Goal: Task Accomplishment & Management: Complete application form

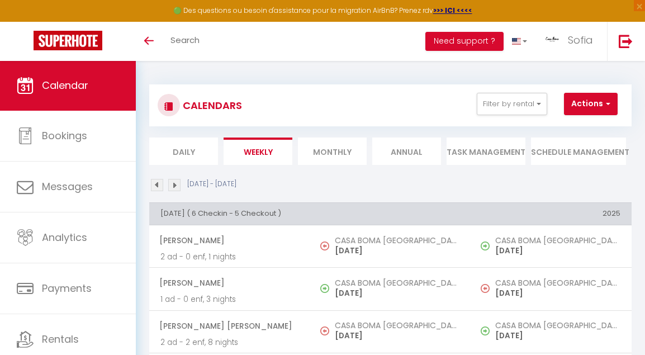
click at [587, 109] on button "Actions" at bounding box center [591, 104] width 54 height 22
click at [590, 102] on button "Actions" at bounding box center [591, 104] width 54 height 22
click at [579, 127] on link "Add Booking" at bounding box center [598, 129] width 72 height 17
select select
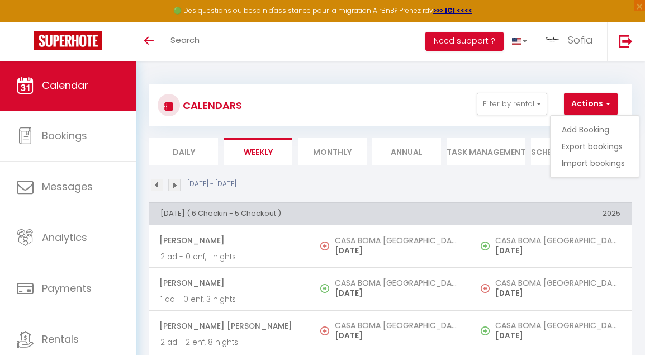
select select
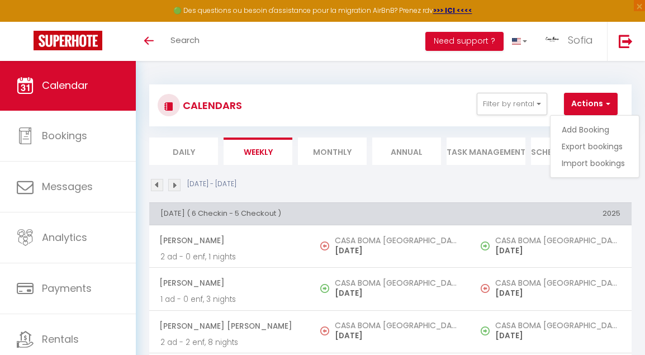
select select
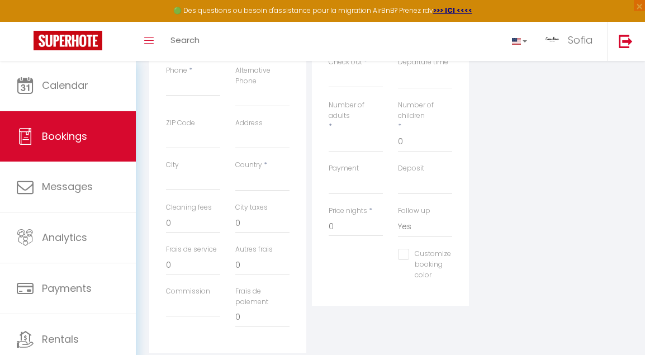
scroll to position [300, 0]
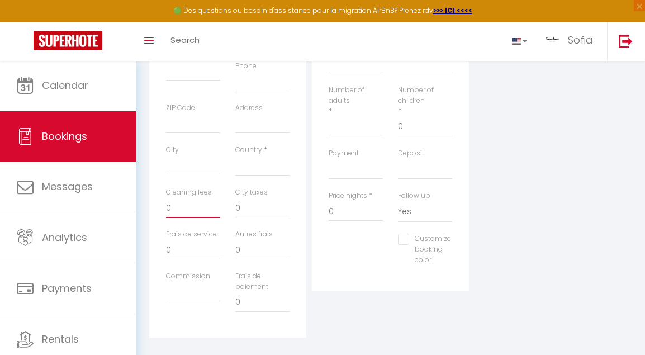
click at [202, 203] on input "0" at bounding box center [193, 208] width 54 height 20
select select
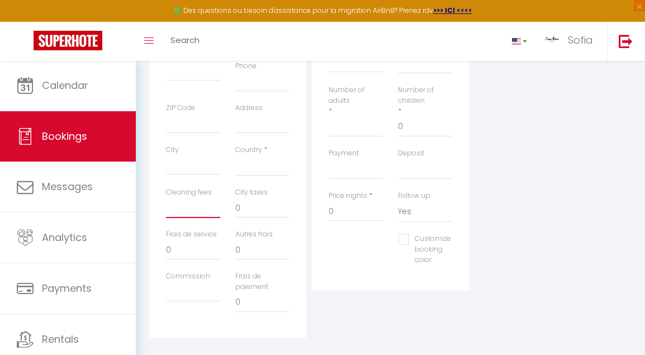
select select
checkbox input "false"
type input "4"
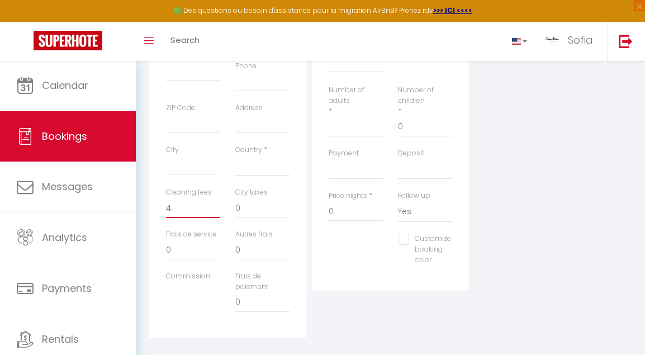
select select
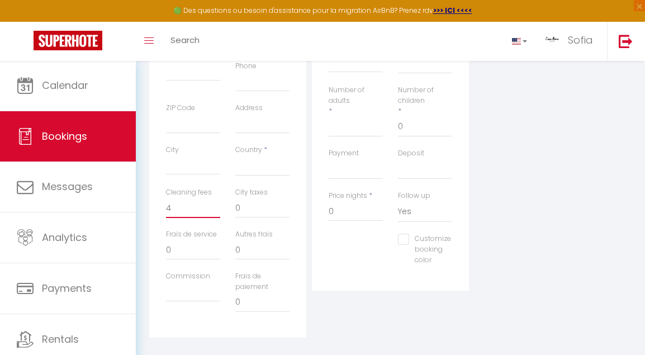
select select
checkbox input "false"
type input "40"
select select
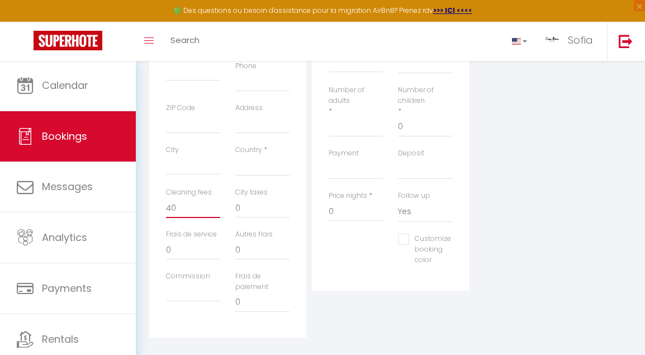
select select
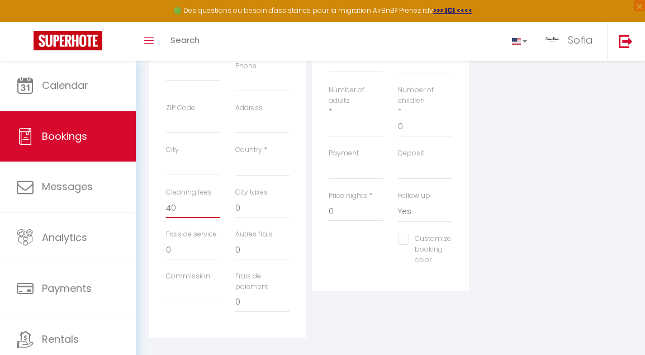
select select
checkbox input "false"
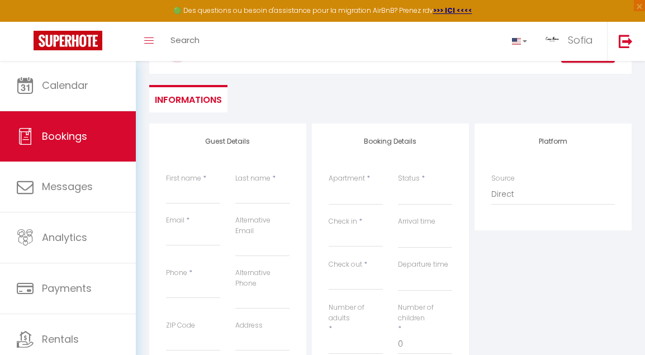
scroll to position [82, 0]
type input "40"
click at [207, 189] on input "First name" at bounding box center [193, 195] width 54 height 20
type input "O"
select select
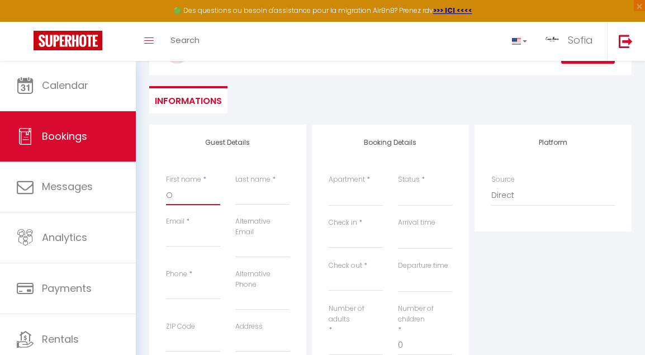
select select
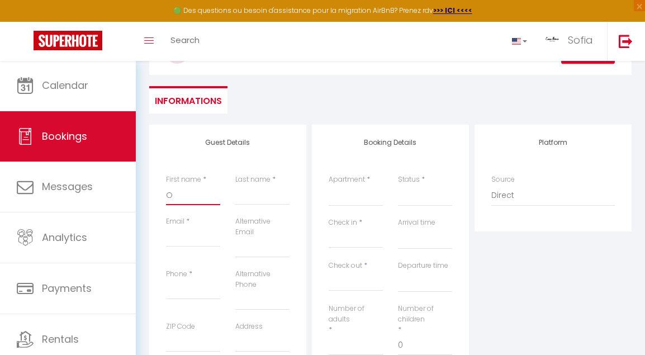
select select
checkbox input "false"
type input "Ot"
select select
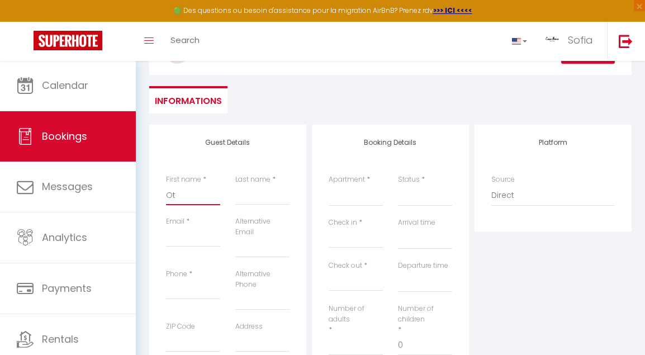
select select
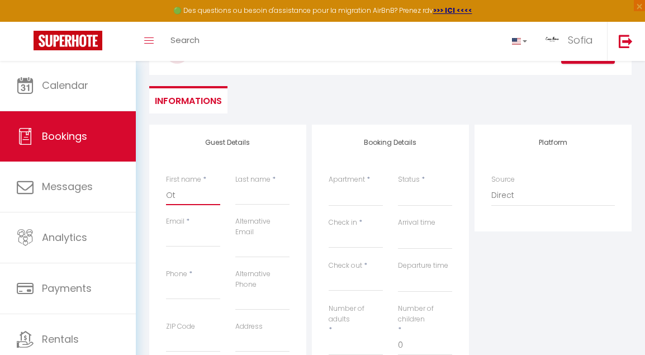
checkbox input "false"
type input "Ota"
select select
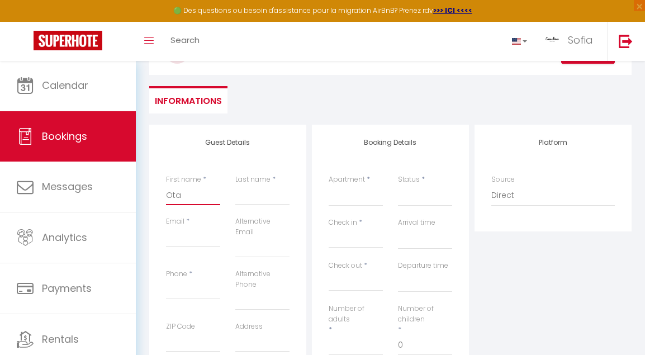
select select
checkbox input "false"
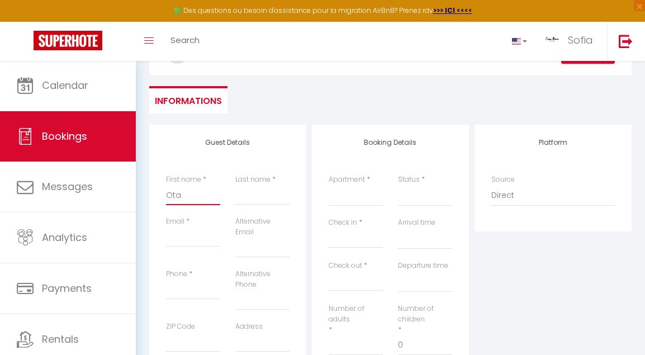
type input "Otav"
select select
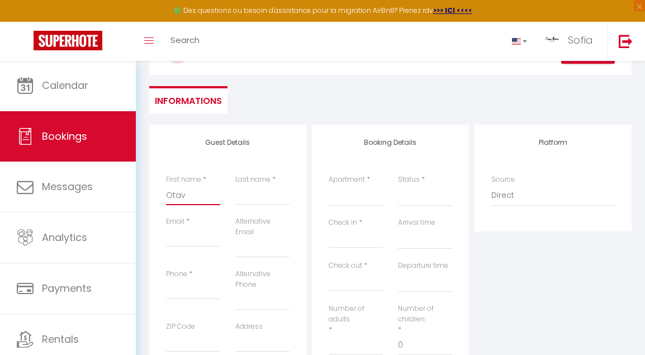
select select
checkbox input "false"
type input "Otavi"
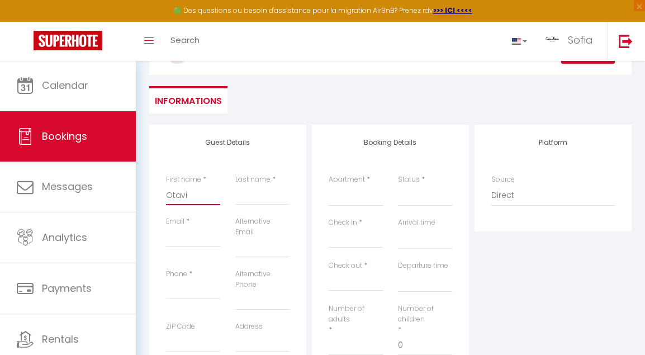
select select
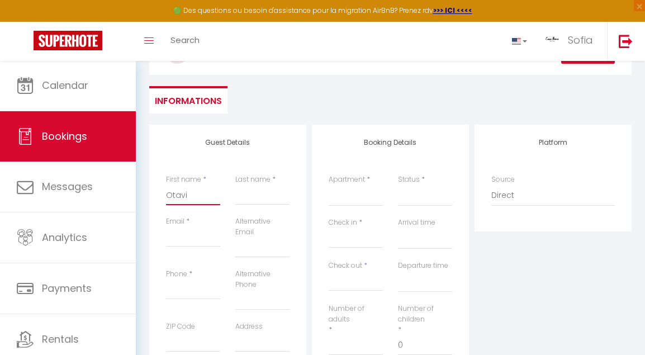
select select
checkbox input "false"
type input "Otavio"
select select
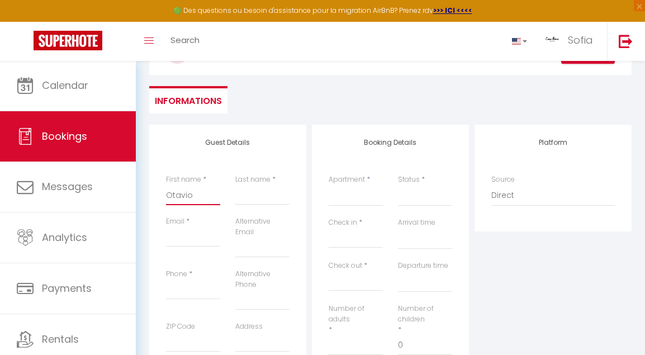
select select
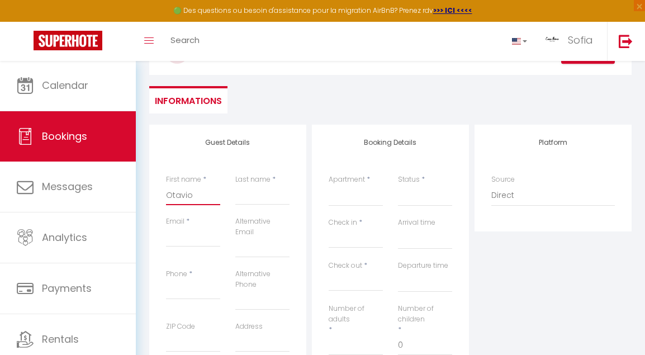
select select
checkbox input "false"
type input "Otavio"
click at [265, 197] on input "Last name" at bounding box center [262, 195] width 54 height 20
type input "S"
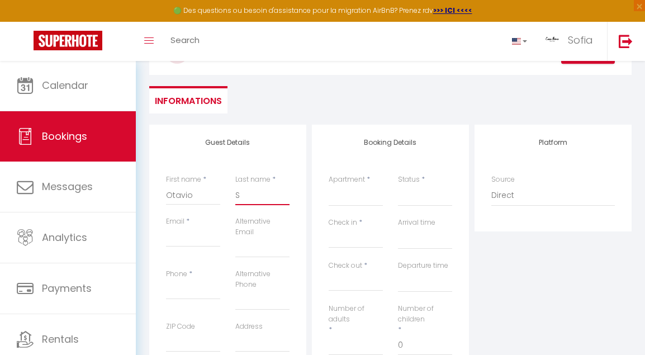
select select
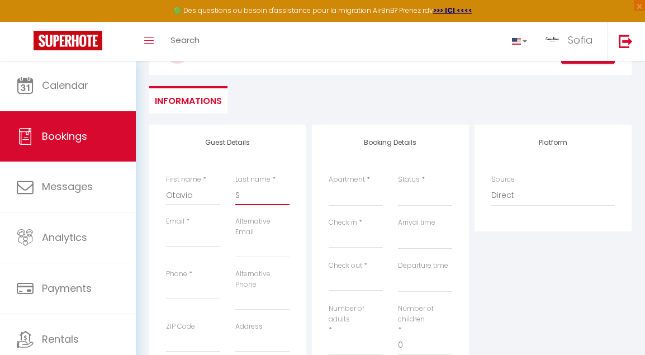
select select
checkbox input "false"
type input "Se"
select select
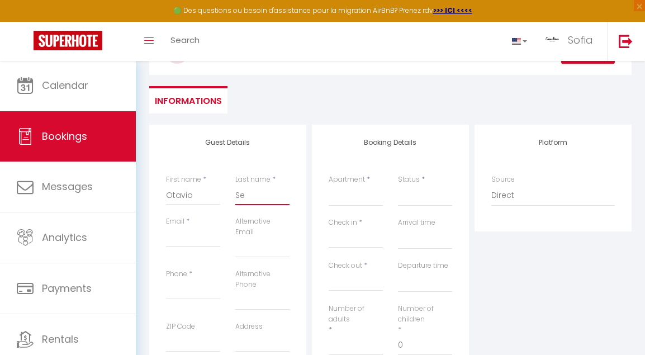
select select
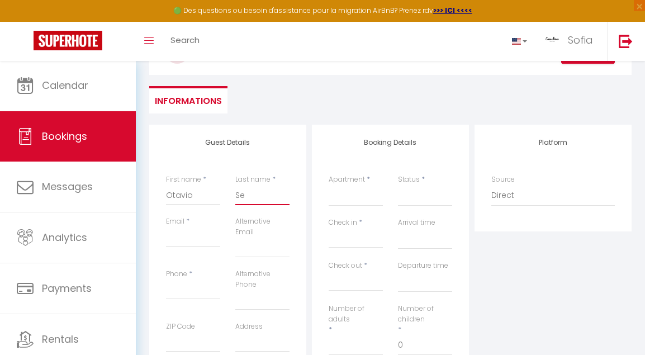
select select
checkbox input "false"
type input "Ser"
select select
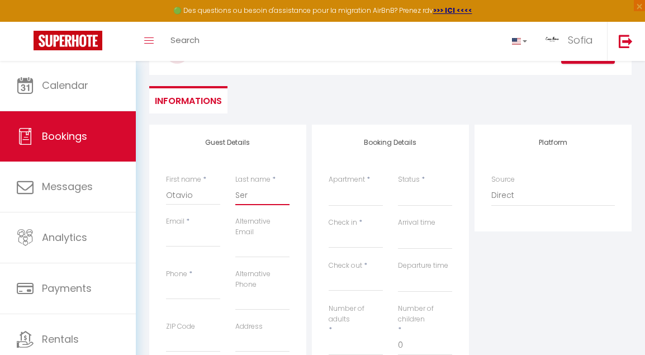
select select
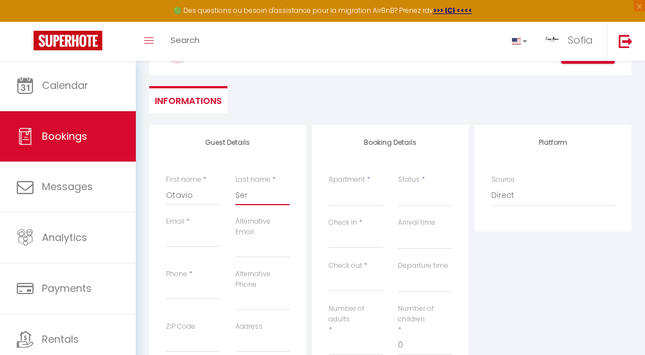
checkbox input "false"
type input "[PERSON_NAME]"
select select
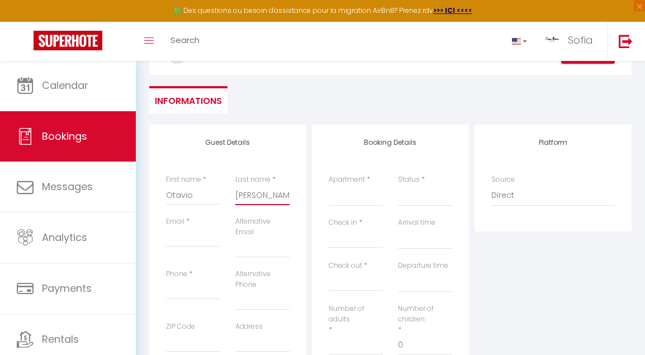
select select
checkbox input "false"
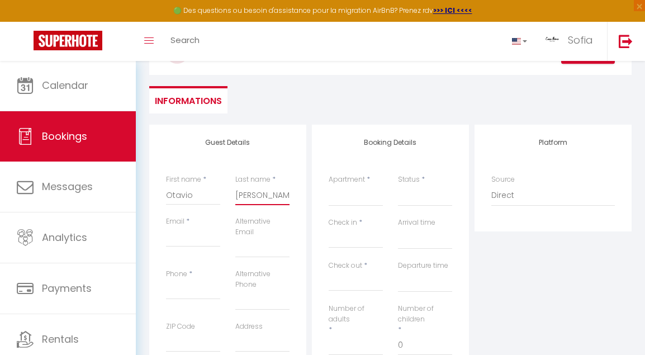
type input "Serra"
select select
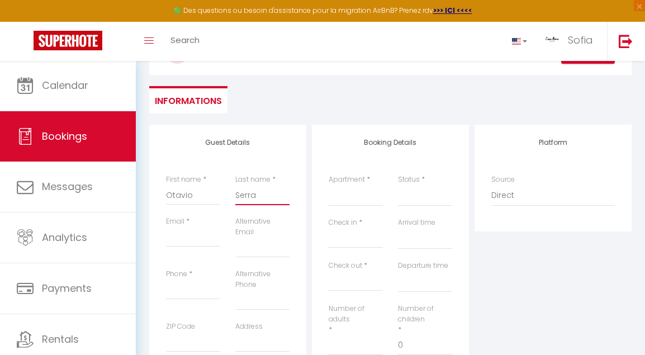
select select
checkbox input "false"
type input "Serra"
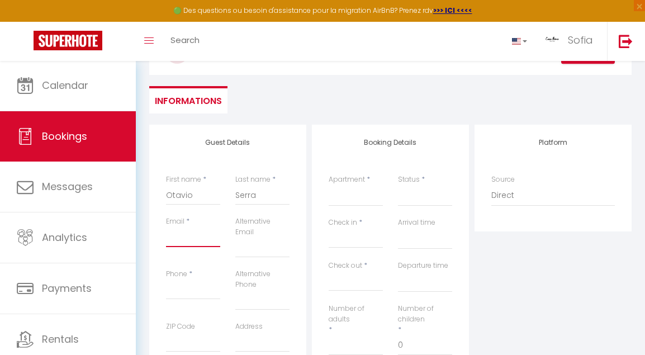
click at [197, 232] on input "Email" at bounding box center [193, 237] width 54 height 20
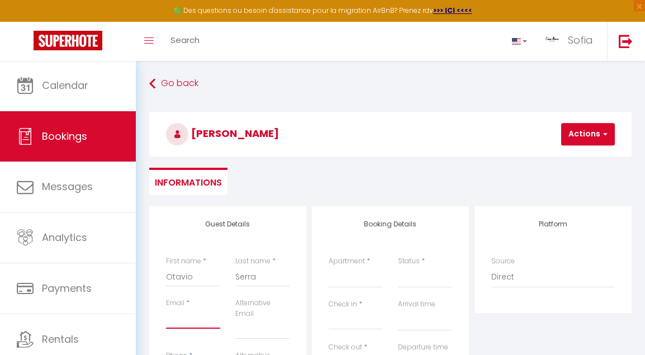
scroll to position [0, 0]
click at [597, 133] on button "Actions" at bounding box center [588, 134] width 54 height 22
